Goal: Information Seeking & Learning: Learn about a topic

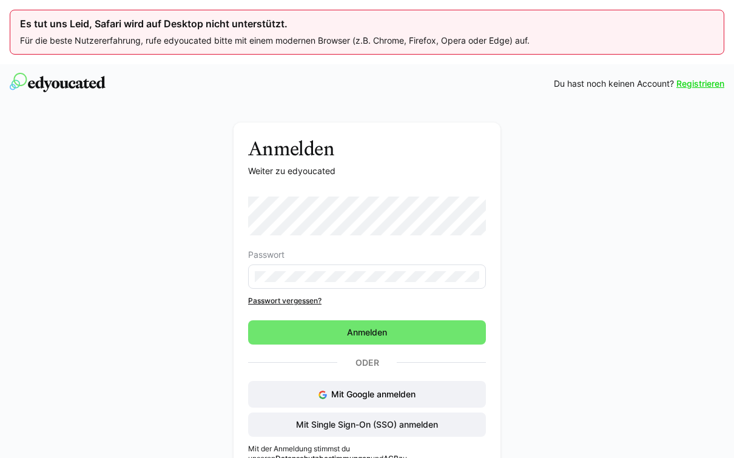
scroll to position [64, 0]
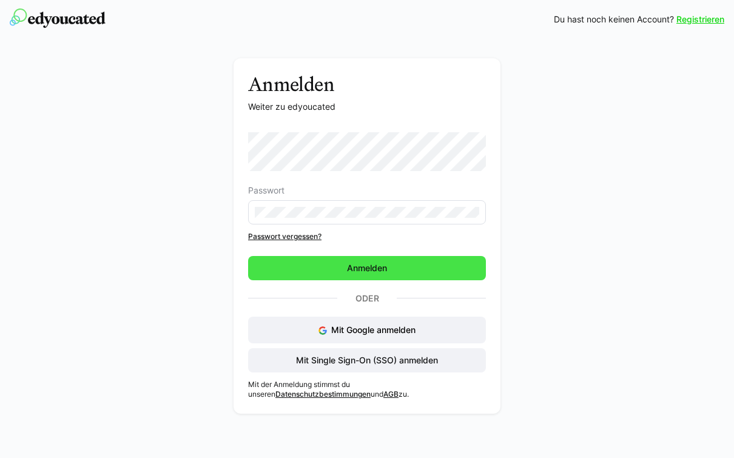
click at [467, 272] on span "Anmelden" at bounding box center [367, 268] width 238 height 24
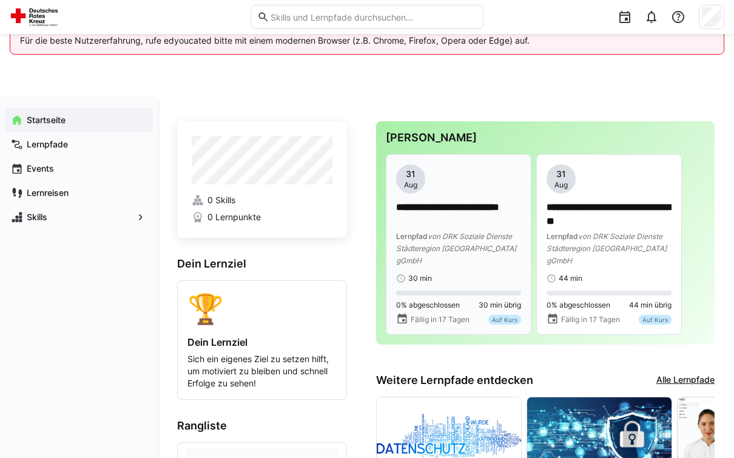
click at [481, 225] on p "**********" at bounding box center [458, 214] width 125 height 27
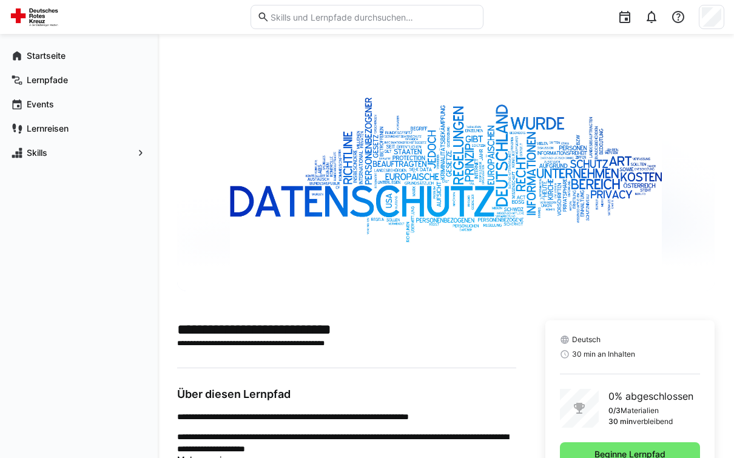
scroll to position [90, 0]
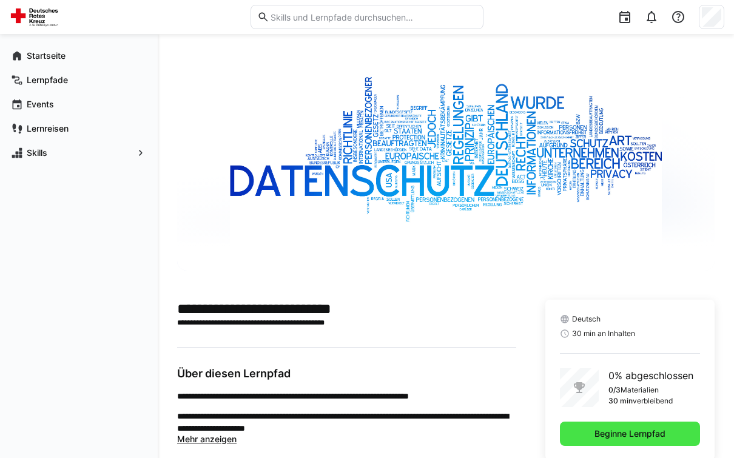
click at [677, 438] on span "Beginne Lernpfad" at bounding box center [630, 434] width 140 height 24
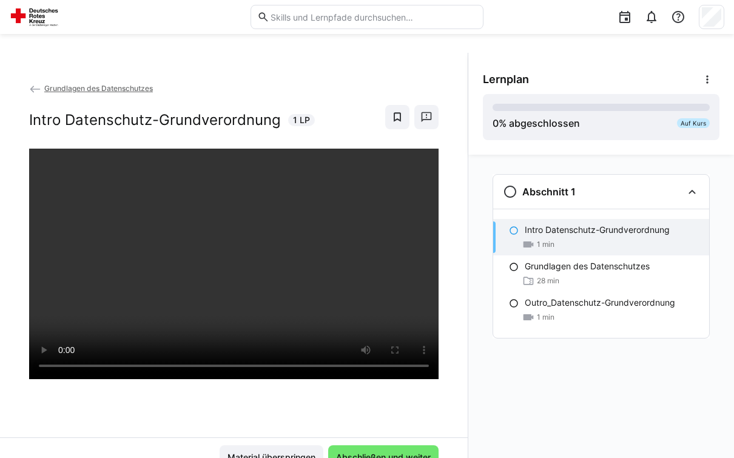
scroll to position [64, 0]
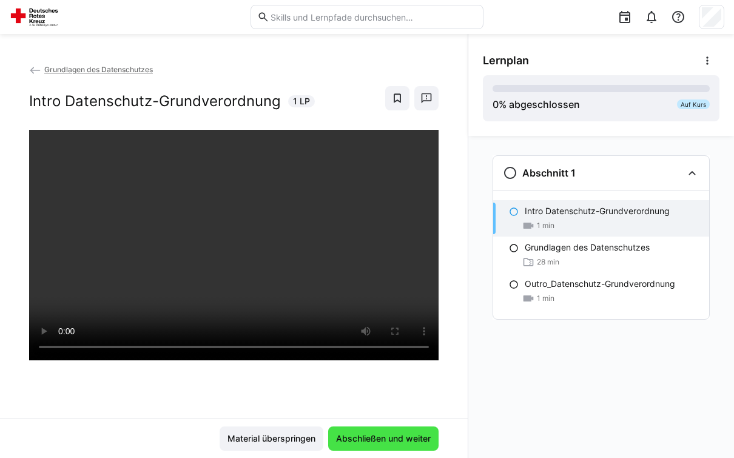
click at [419, 445] on span "Abschließen und weiter" at bounding box center [383, 439] width 98 height 12
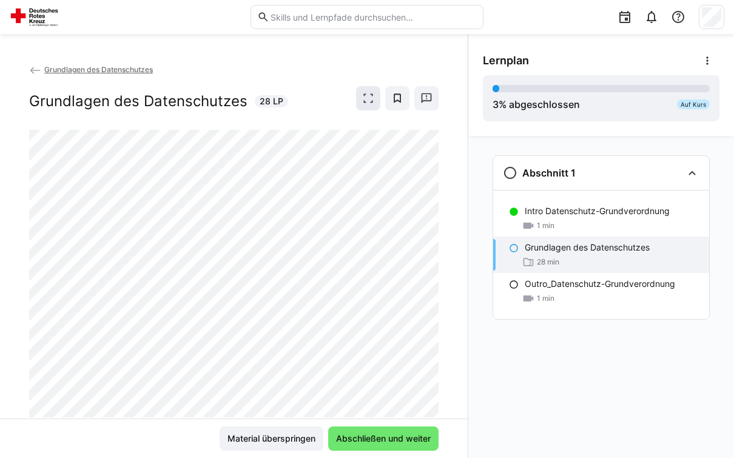
click at [379, 100] on span at bounding box center [368, 98] width 24 height 24
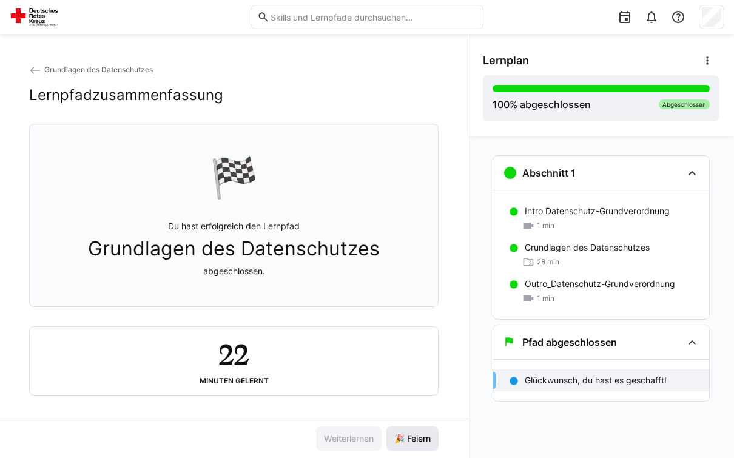
click at [409, 445] on span "🎉 Feiern" at bounding box center [413, 439] width 40 height 12
click at [426, 451] on span "🎉 Feiern" at bounding box center [413, 439] width 52 height 24
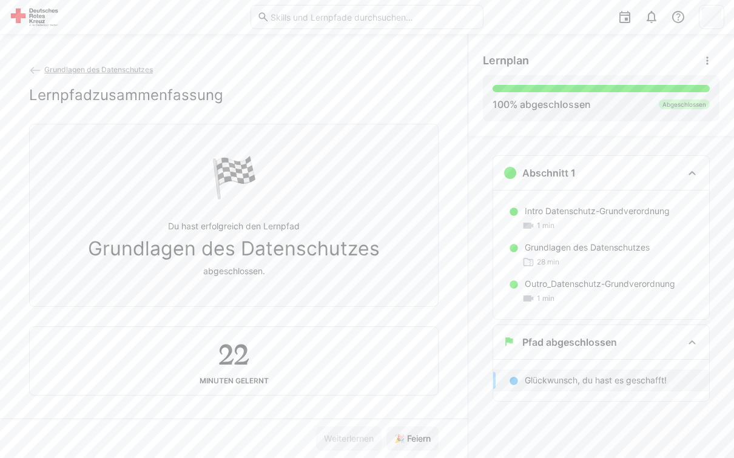
click at [49, 86] on h2 "Lernpfadzusammenfassung" at bounding box center [126, 95] width 194 height 18
click at [29, 75] on div "Grundlagen des Datenschutzes Lernpfadzusammenfassung 🏁 Du hast erfolgreich den …" at bounding box center [234, 241] width 468 height 356
click at [40, 68] on eds-icon at bounding box center [35, 70] width 12 height 12
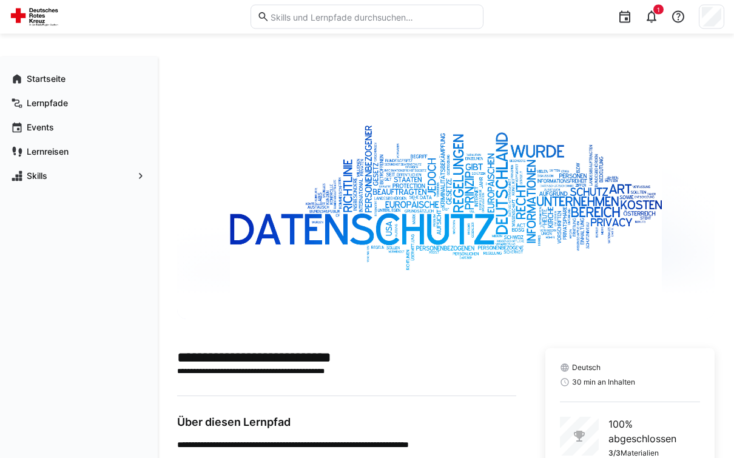
scroll to position [36, 0]
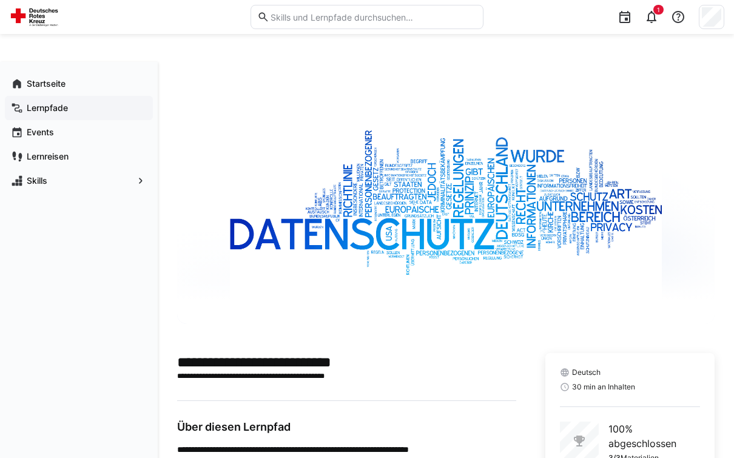
click at [0, 0] on app-navigation-label "Lernpfade" at bounding box center [0, 0] width 0 height 0
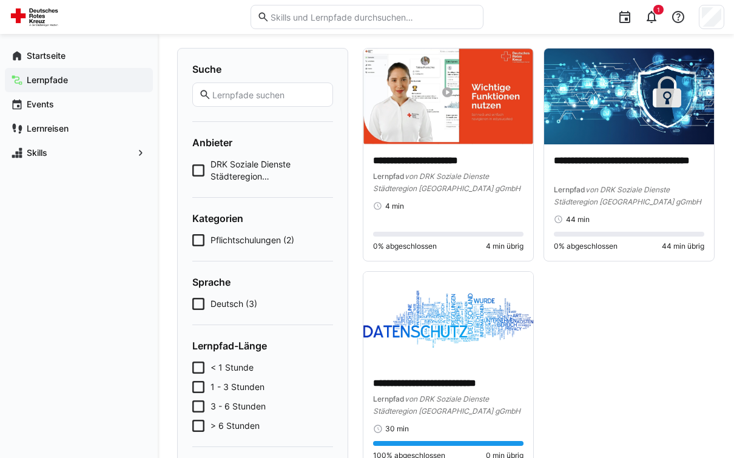
scroll to position [175, 0]
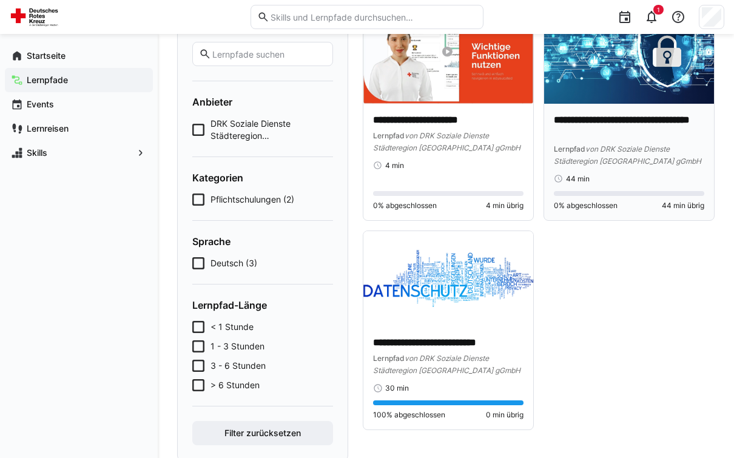
click at [649, 133] on p "**********" at bounding box center [629, 126] width 151 height 27
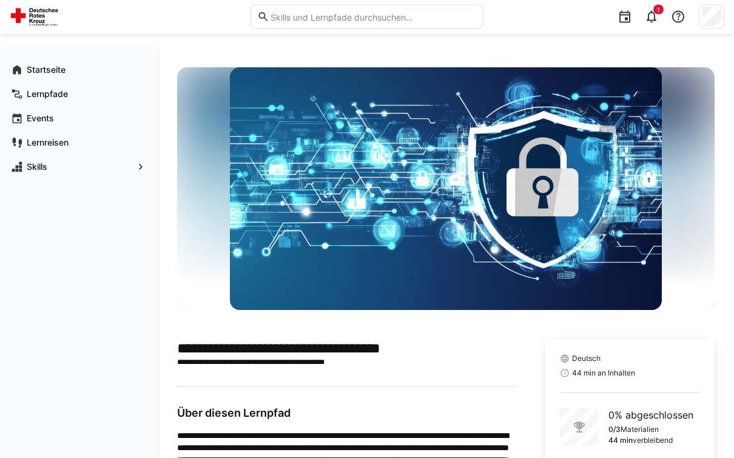
scroll to position [90, 0]
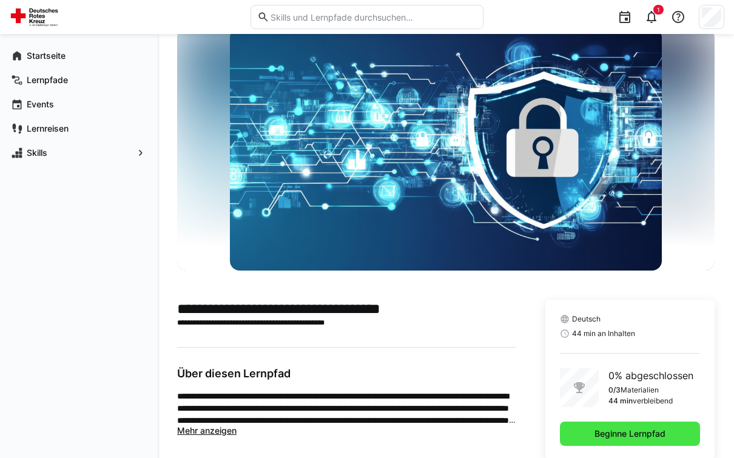
click at [649, 434] on span "Beginne Lernpfad" at bounding box center [630, 434] width 75 height 12
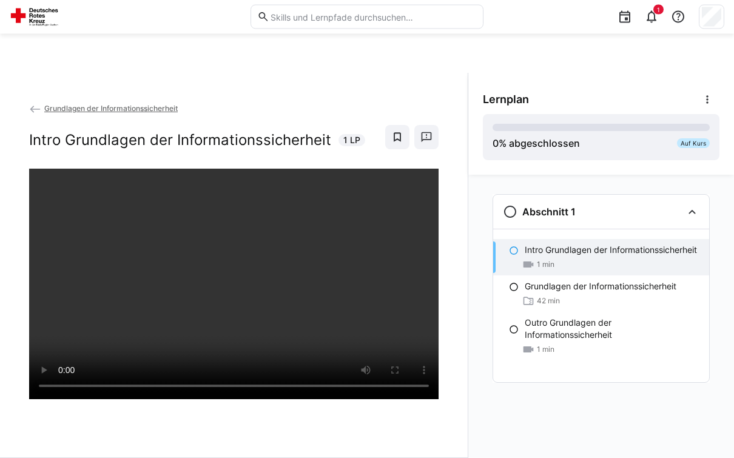
scroll to position [64, 0]
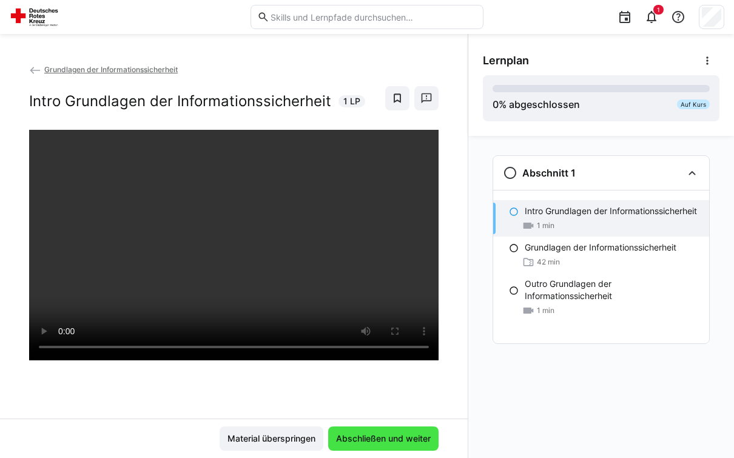
click at [418, 445] on span "Abschließen und weiter" at bounding box center [383, 439] width 98 height 12
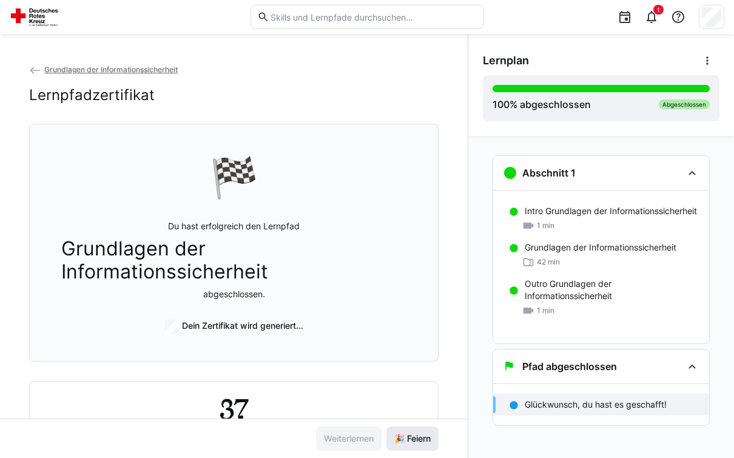
click at [423, 445] on span "🎉 Feiern" at bounding box center [413, 439] width 40 height 12
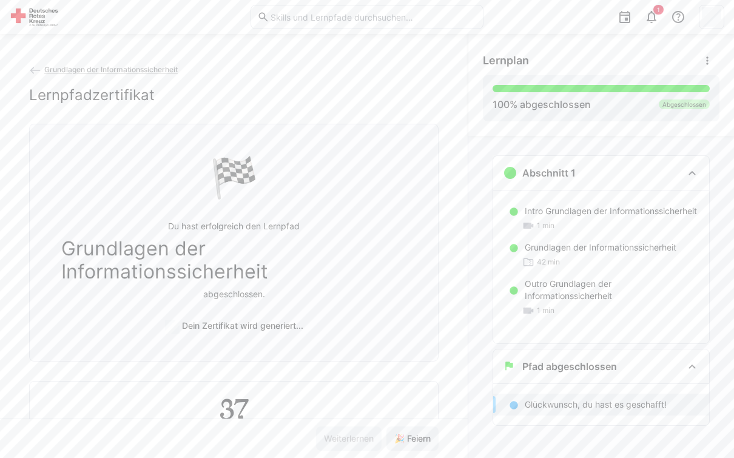
click at [63, 71] on span "Grundlagen der Informationssicherheit" at bounding box center [111, 69] width 134 height 9
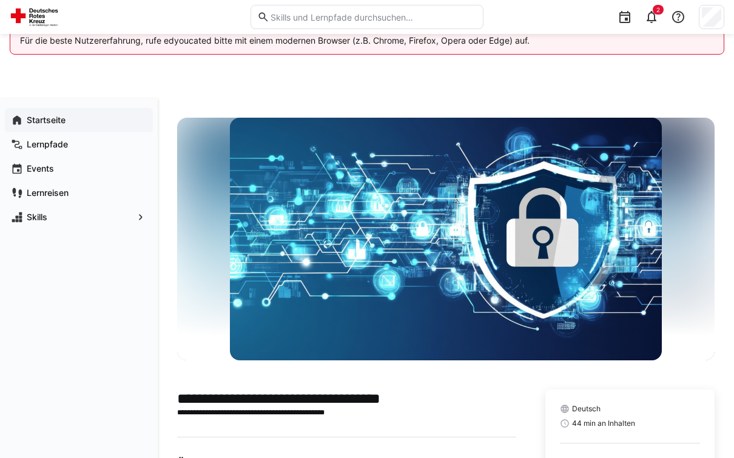
click at [38, 132] on div "Startseite" at bounding box center [79, 120] width 148 height 24
